Goal: Use online tool/utility: Utilize a website feature to perform a specific function

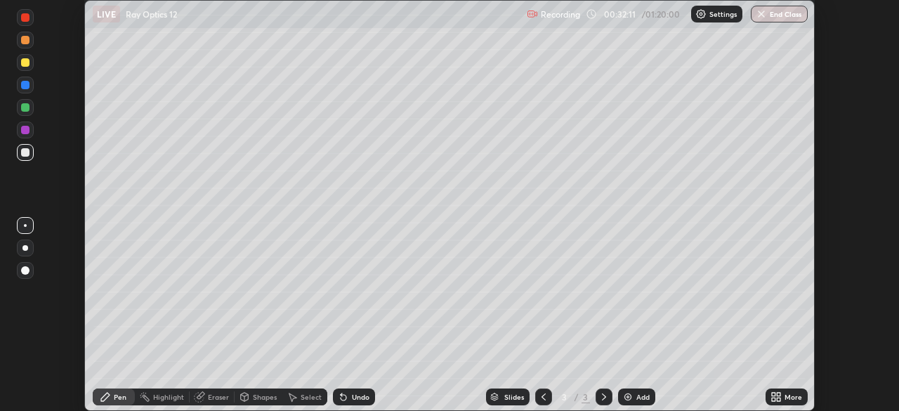
scroll to position [411, 899]
click at [344, 397] on icon at bounding box center [343, 398] width 6 height 6
click at [208, 397] on div "Eraser" at bounding box center [218, 396] width 21 height 7
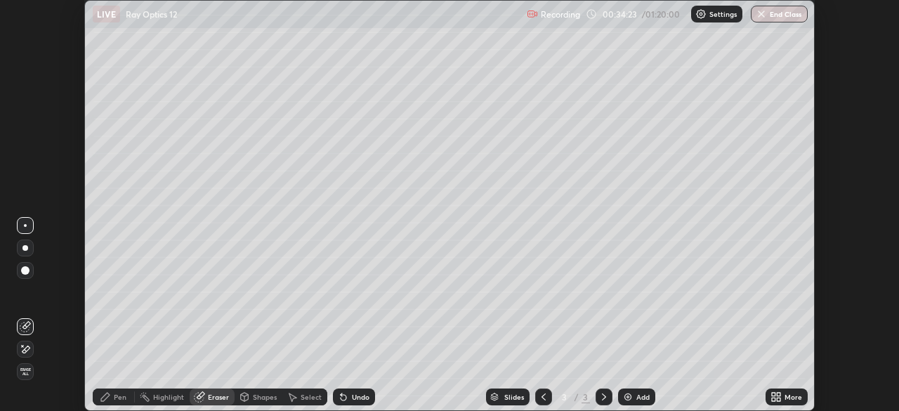
click at [117, 400] on div "Pen" at bounding box center [120, 396] width 13 height 7
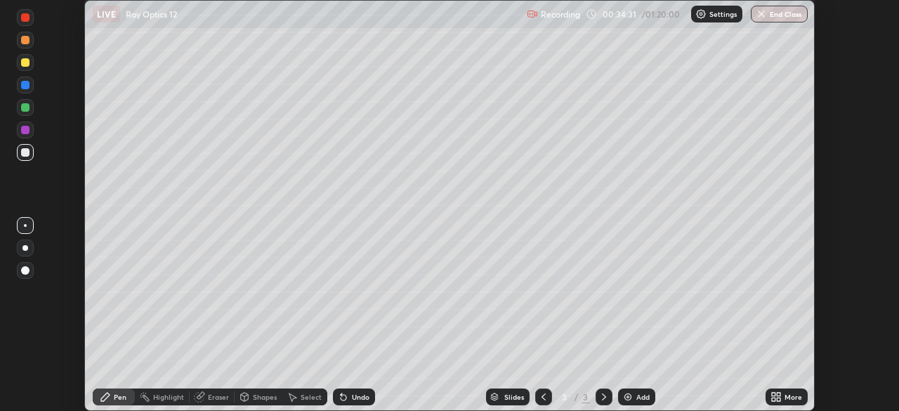
click at [205, 395] on div "Eraser" at bounding box center [212, 396] width 45 height 17
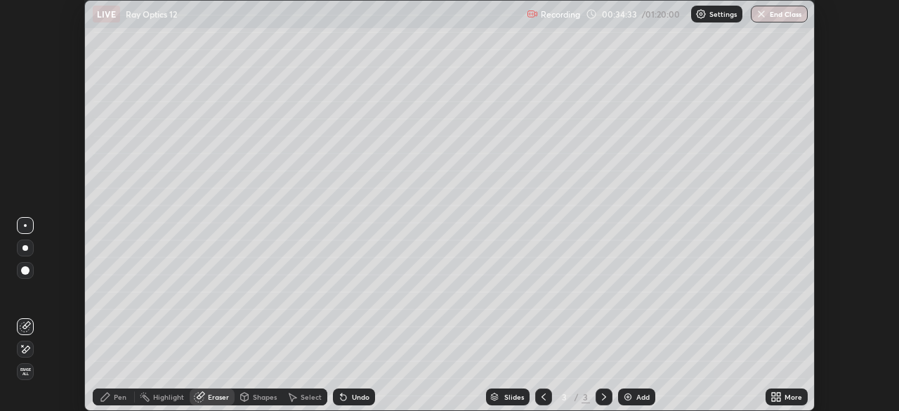
click at [108, 395] on icon at bounding box center [105, 396] width 8 height 8
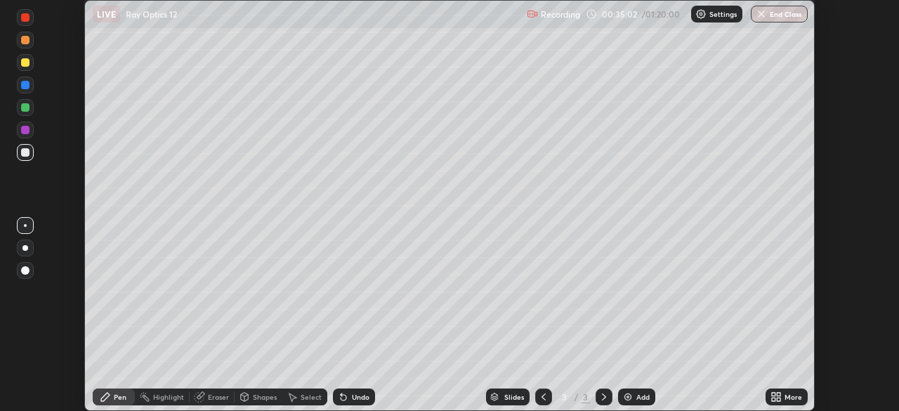
click at [213, 399] on div "Eraser" at bounding box center [218, 396] width 21 height 7
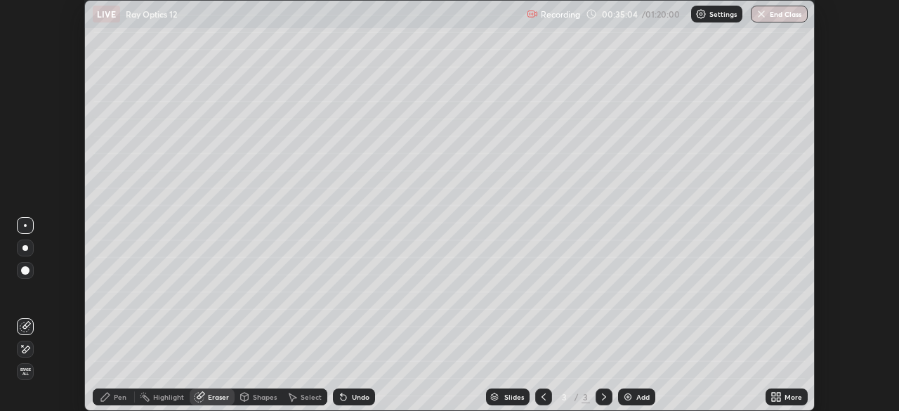
click at [117, 400] on div "Pen" at bounding box center [120, 396] width 13 height 7
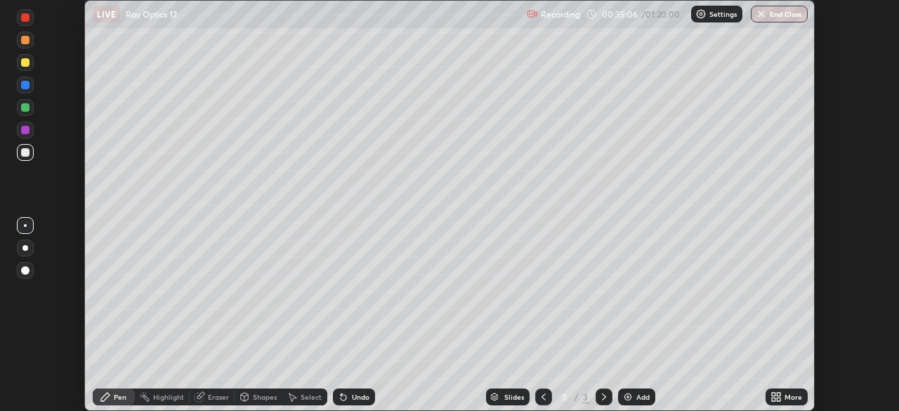
click at [197, 399] on icon at bounding box center [198, 396] width 9 height 9
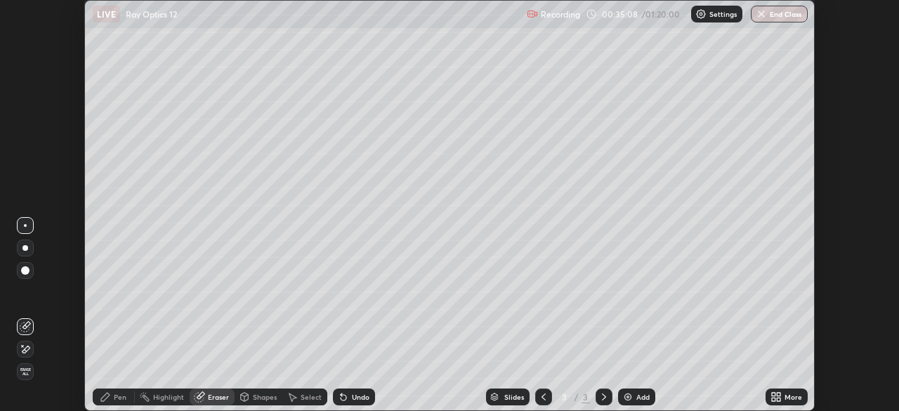
click at [117, 400] on div "Pen" at bounding box center [120, 396] width 13 height 7
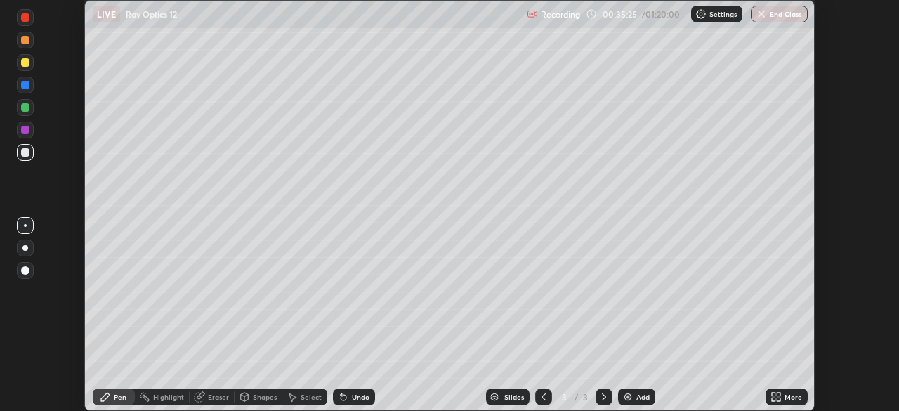
click at [207, 404] on div "Eraser" at bounding box center [212, 396] width 45 height 17
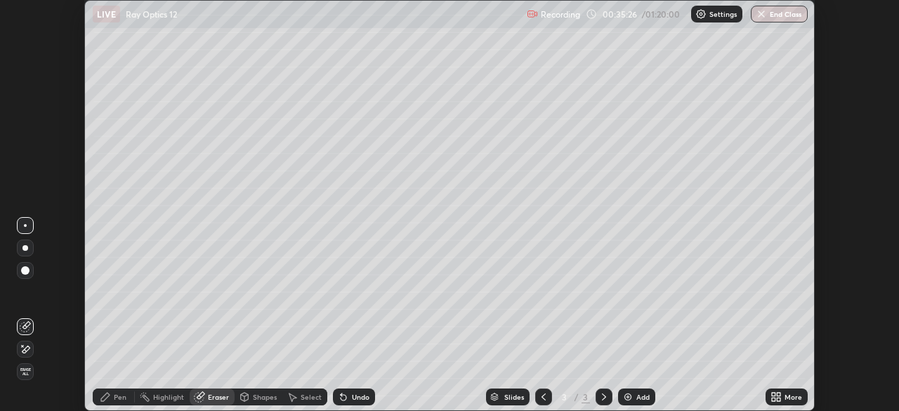
click at [27, 348] on icon at bounding box center [25, 349] width 11 height 12
click at [110, 394] on icon at bounding box center [105, 396] width 11 height 11
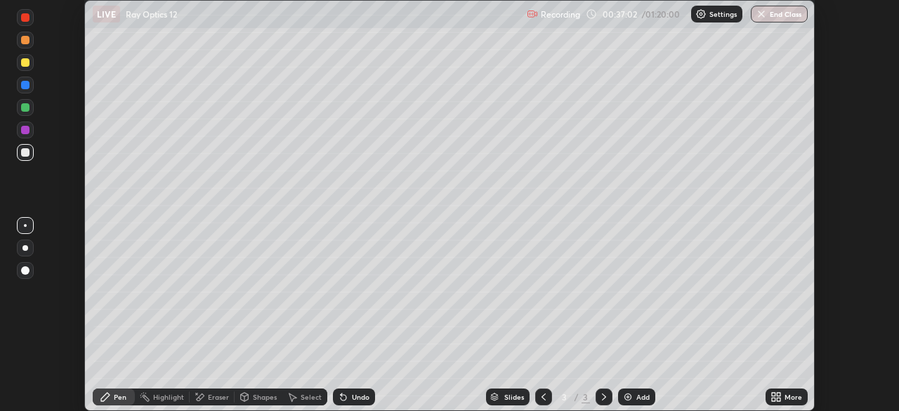
click at [637, 393] on div "Add" at bounding box center [642, 396] width 13 height 7
click at [629, 399] on img at bounding box center [627, 396] width 11 height 11
click at [632, 395] on div "Add" at bounding box center [636, 396] width 37 height 17
click at [347, 397] on div "Undo" at bounding box center [354, 396] width 42 height 17
click at [348, 392] on div "Undo" at bounding box center [354, 396] width 42 height 17
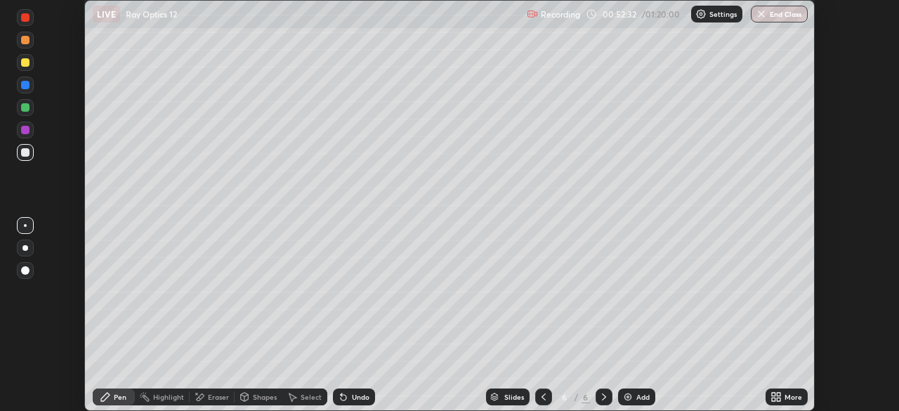
click at [352, 399] on div "Undo" at bounding box center [361, 396] width 18 height 7
click at [349, 392] on div "Undo" at bounding box center [354, 396] width 42 height 17
click at [636, 397] on div "Add" at bounding box center [642, 396] width 13 height 7
click at [352, 398] on div "Undo" at bounding box center [361, 396] width 18 height 7
click at [22, 109] on div at bounding box center [25, 107] width 8 height 8
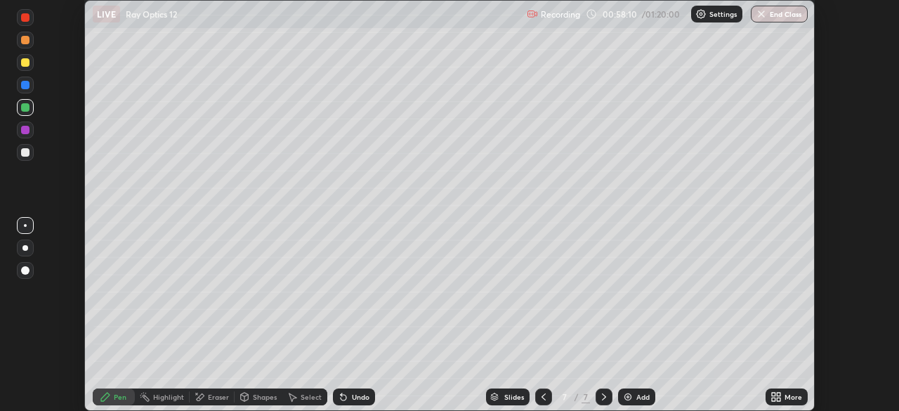
click at [202, 404] on div "Eraser" at bounding box center [212, 396] width 45 height 17
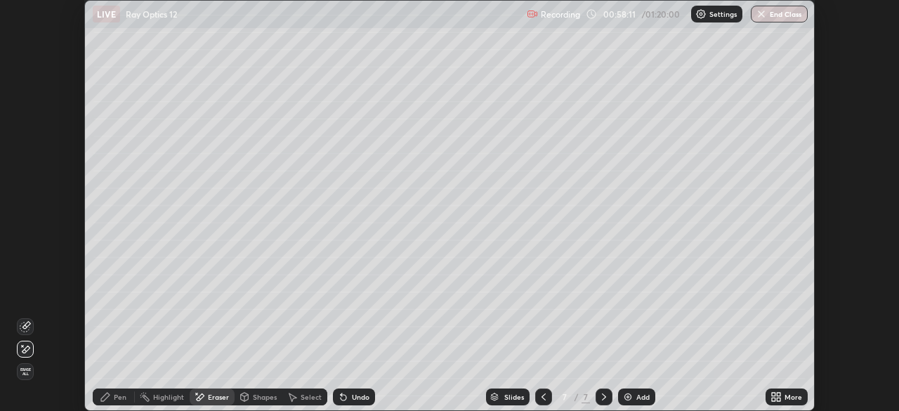
click at [26, 323] on icon at bounding box center [26, 325] width 8 height 7
click at [112, 399] on div "Pen" at bounding box center [114, 396] width 42 height 17
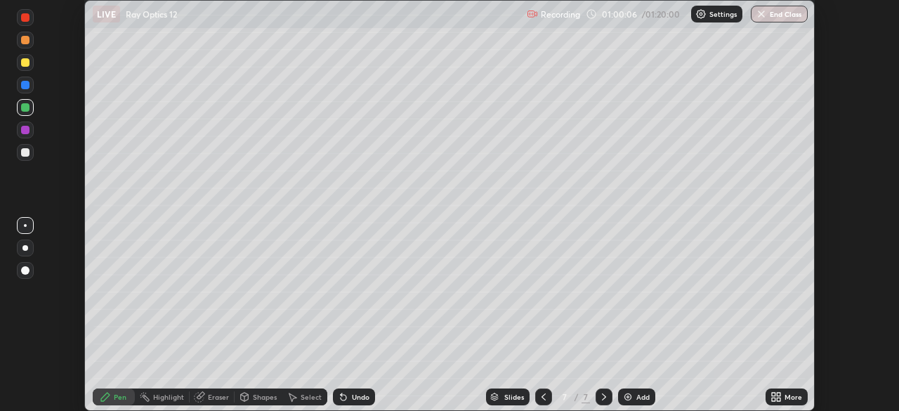
click at [630, 395] on img at bounding box center [627, 396] width 11 height 11
click at [25, 157] on div at bounding box center [25, 152] width 17 height 17
click at [27, 131] on div at bounding box center [25, 130] width 8 height 8
click at [541, 395] on icon at bounding box center [543, 396] width 11 height 11
click at [214, 404] on div "Eraser" at bounding box center [212, 396] width 45 height 17
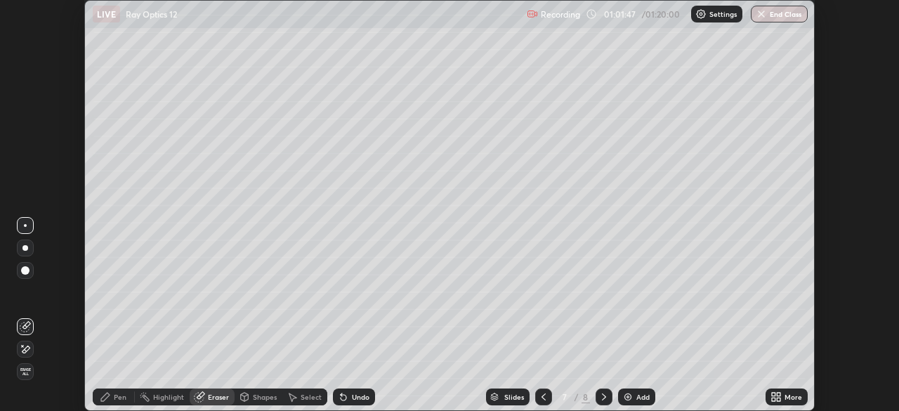
click at [109, 399] on icon at bounding box center [105, 396] width 11 height 11
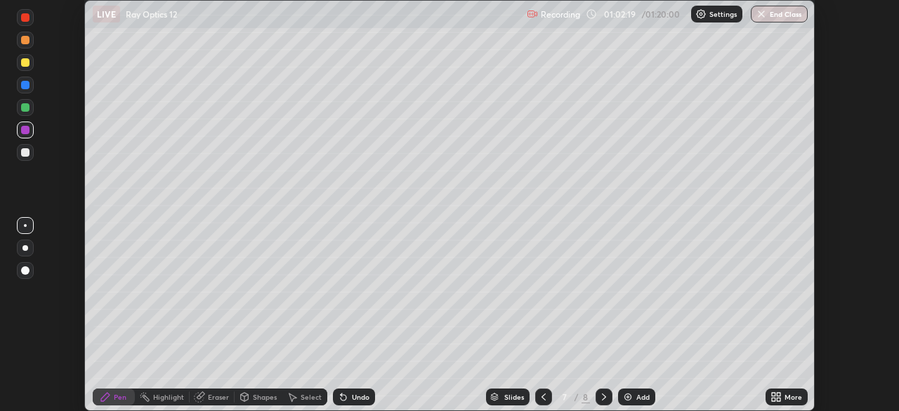
click at [604, 397] on icon at bounding box center [603, 396] width 11 height 11
click at [28, 148] on div at bounding box center [25, 152] width 17 height 17
click at [210, 396] on div "Eraser" at bounding box center [218, 396] width 21 height 7
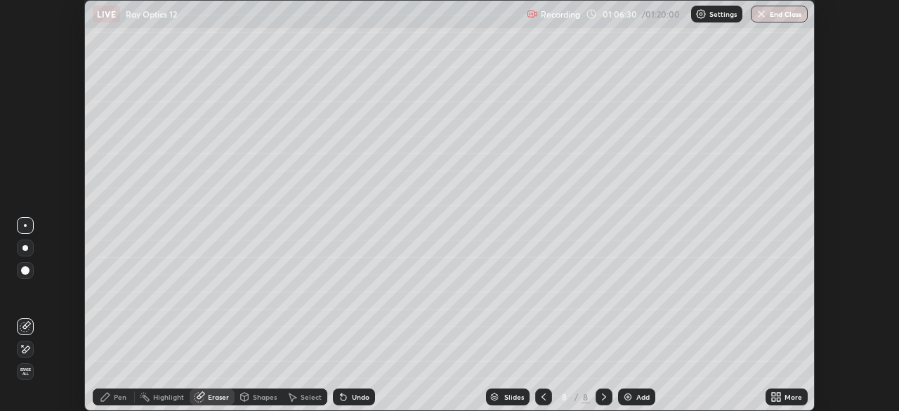
click at [32, 353] on div at bounding box center [25, 348] width 17 height 17
click at [116, 399] on div "Pen" at bounding box center [120, 396] width 13 height 7
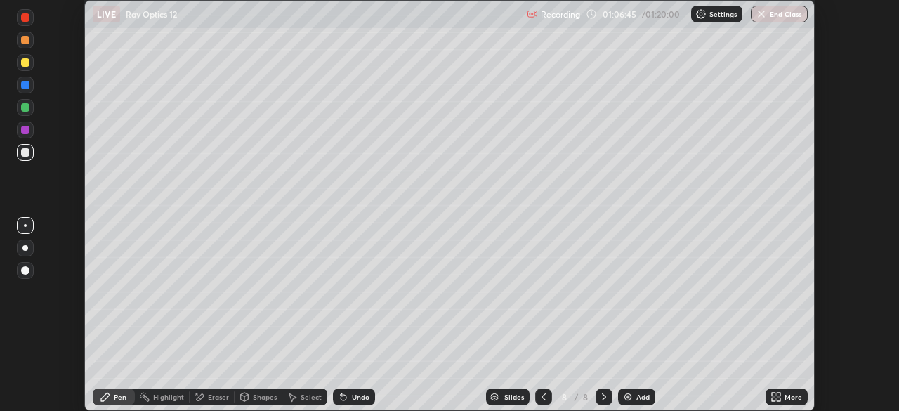
click at [25, 84] on div at bounding box center [25, 85] width 8 height 8
click at [28, 152] on div at bounding box center [25, 152] width 8 height 8
click at [763, 14] on img "button" at bounding box center [760, 13] width 11 height 11
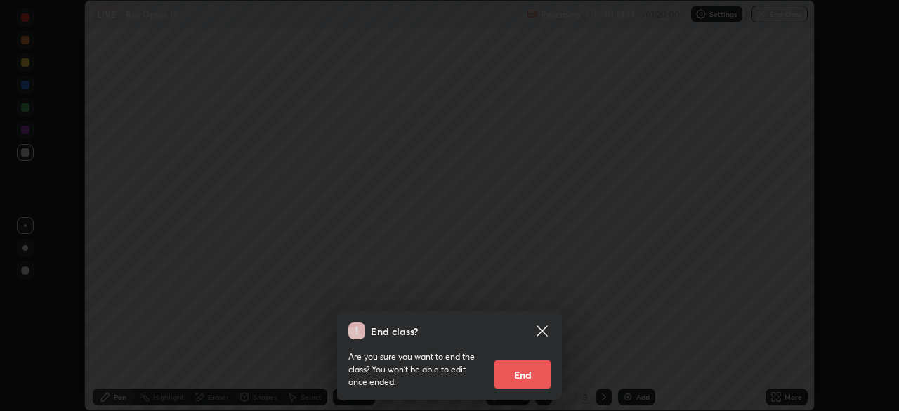
click at [518, 377] on button "End" at bounding box center [522, 374] width 56 height 28
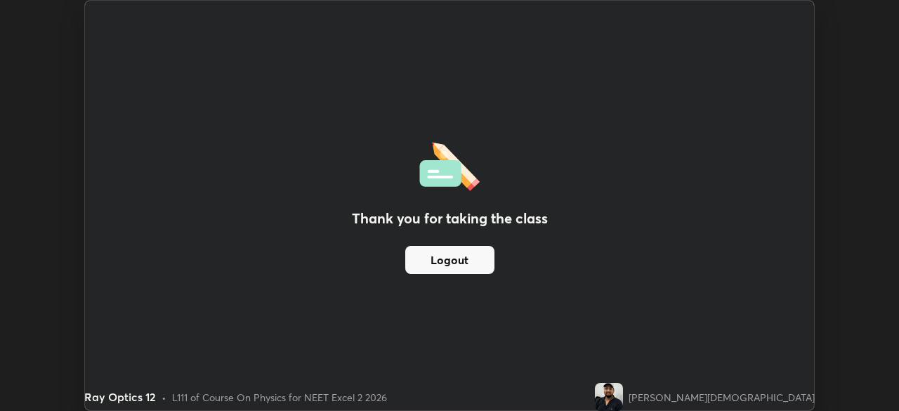
click at [472, 251] on button "Logout" at bounding box center [449, 260] width 89 height 28
